Goal: Task Accomplishment & Management: Use online tool/utility

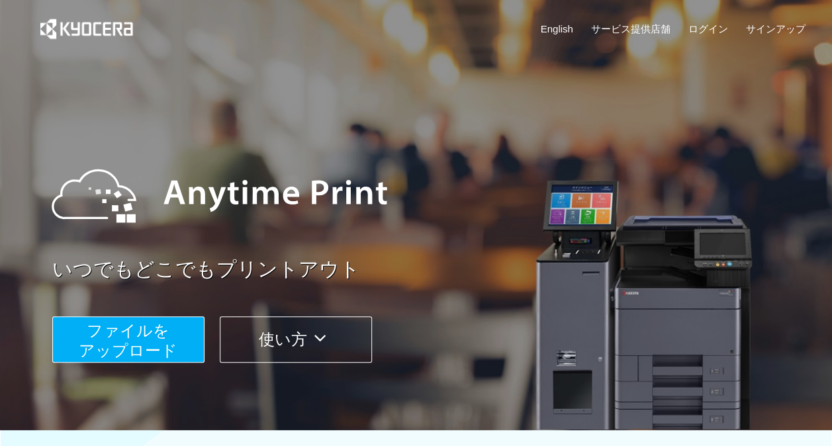
click at [163, 351] on span "ファイルを ​​アップロード" at bounding box center [128, 341] width 99 height 38
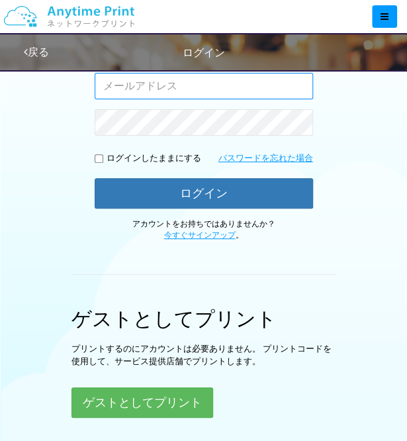
scroll to position [232, 0]
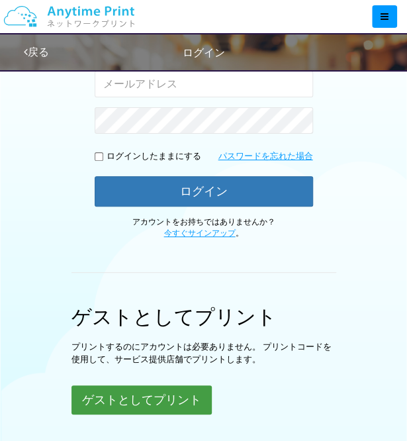
click at [156, 408] on button "ゲストとしてプリント" at bounding box center [141, 399] width 140 height 29
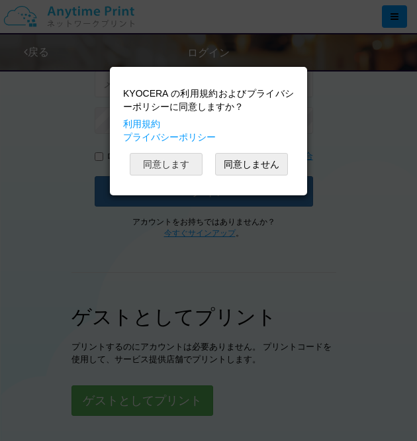
click at [173, 161] on button "同意します" at bounding box center [166, 164] width 73 height 22
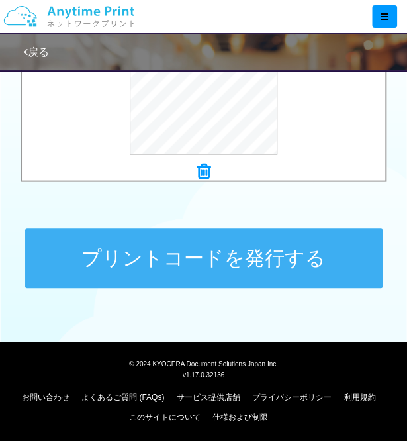
scroll to position [585, 0]
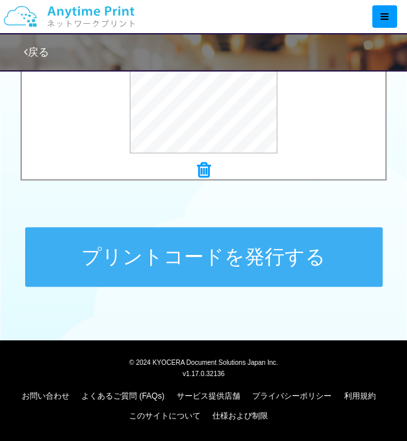
click at [258, 259] on button "プリントコードを発行する" at bounding box center [203, 257] width 357 height 60
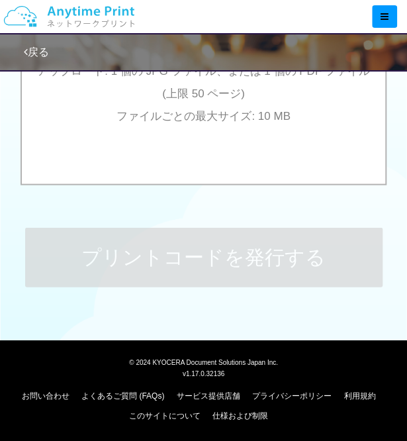
scroll to position [0, 0]
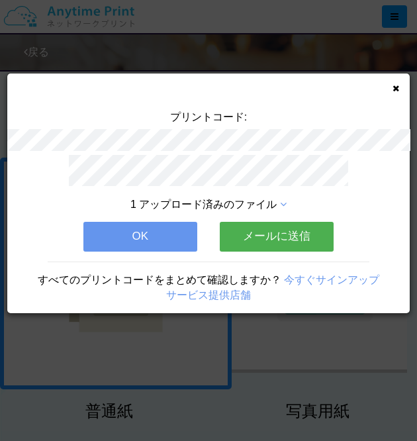
click at [163, 226] on button "OK" at bounding box center [140, 236] width 114 height 29
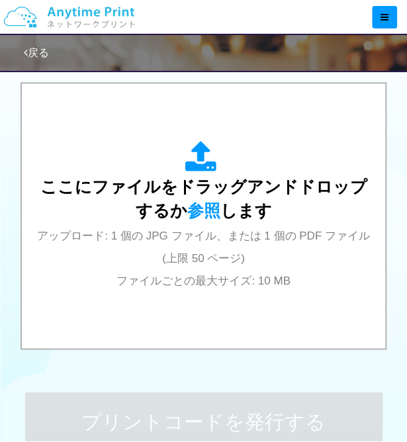
scroll to position [420, 0]
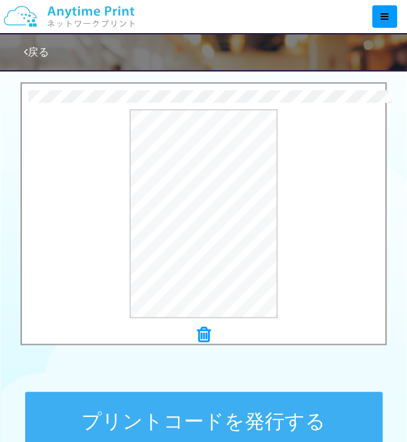
click at [202, 386] on div "プリントコードを発行する" at bounding box center [203, 421] width 397 height 139
click at [202, 400] on button "プリントコードを発行する" at bounding box center [203, 422] width 357 height 60
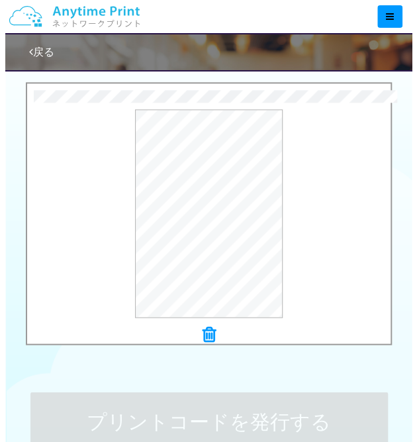
scroll to position [0, 0]
